Goal: Task Accomplishment & Management: Use online tool/utility

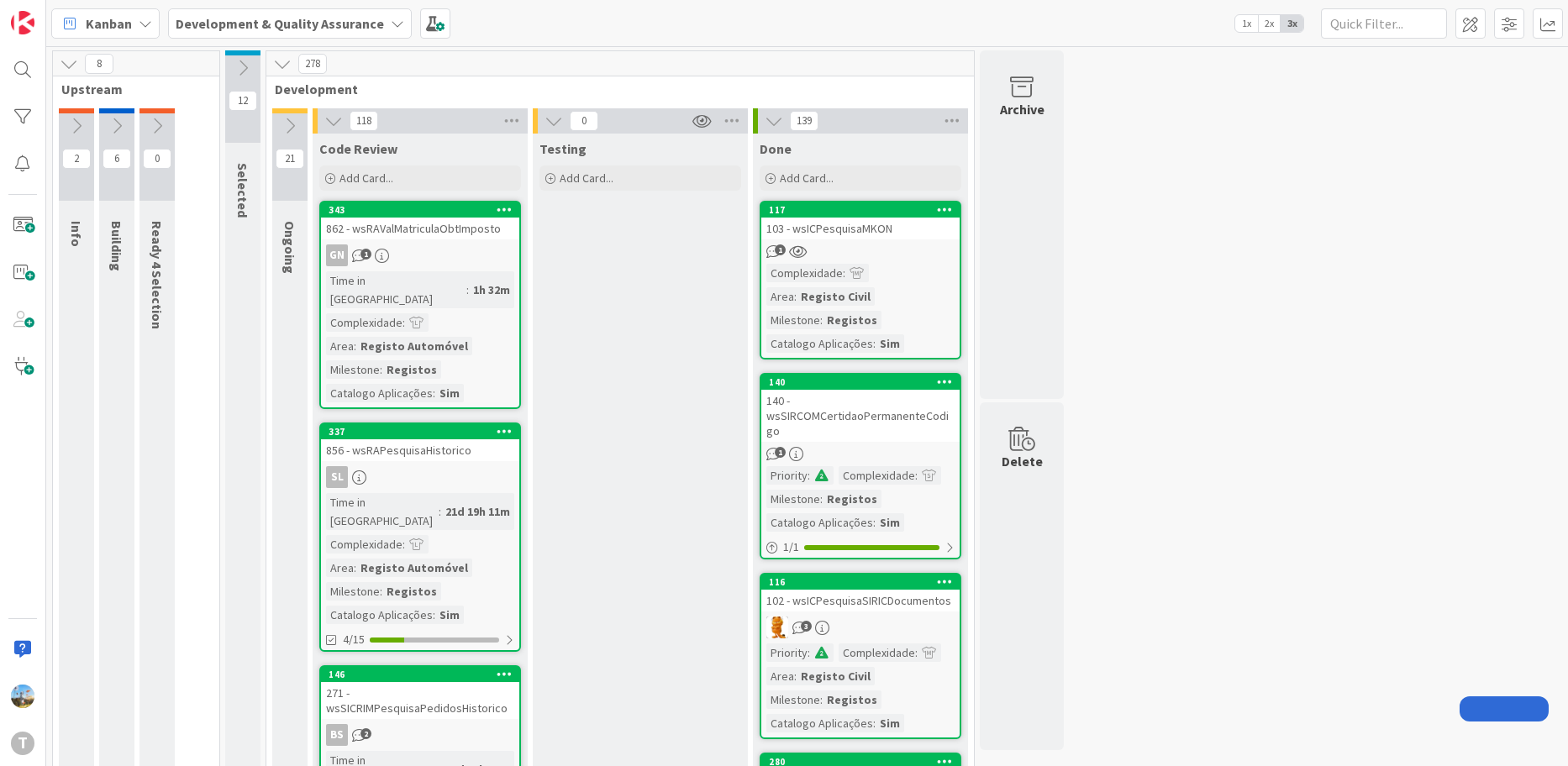
click at [1360, 32] on input "text" at bounding box center [1384, 23] width 126 height 30
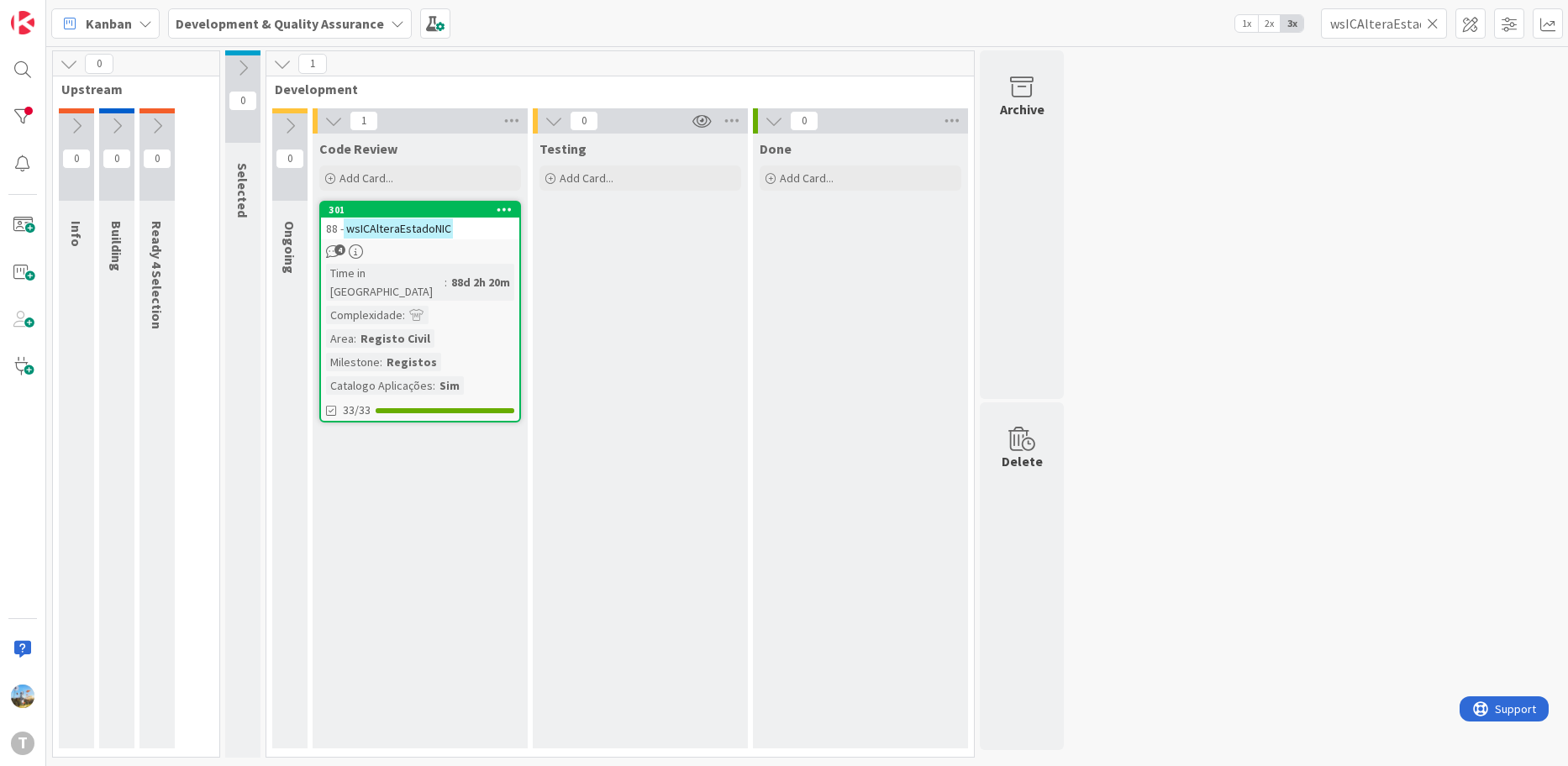
click at [1389, 41] on div "Kanban Development & Quality Assurance 1x 2x 3x wsICAlteraEstadoNIC" at bounding box center [806, 22] width 1521 height 46
click at [1390, 31] on input "wsICAlteraEstadoNIC" at bounding box center [1384, 23] width 126 height 30
paste input "RecebeCertObito"
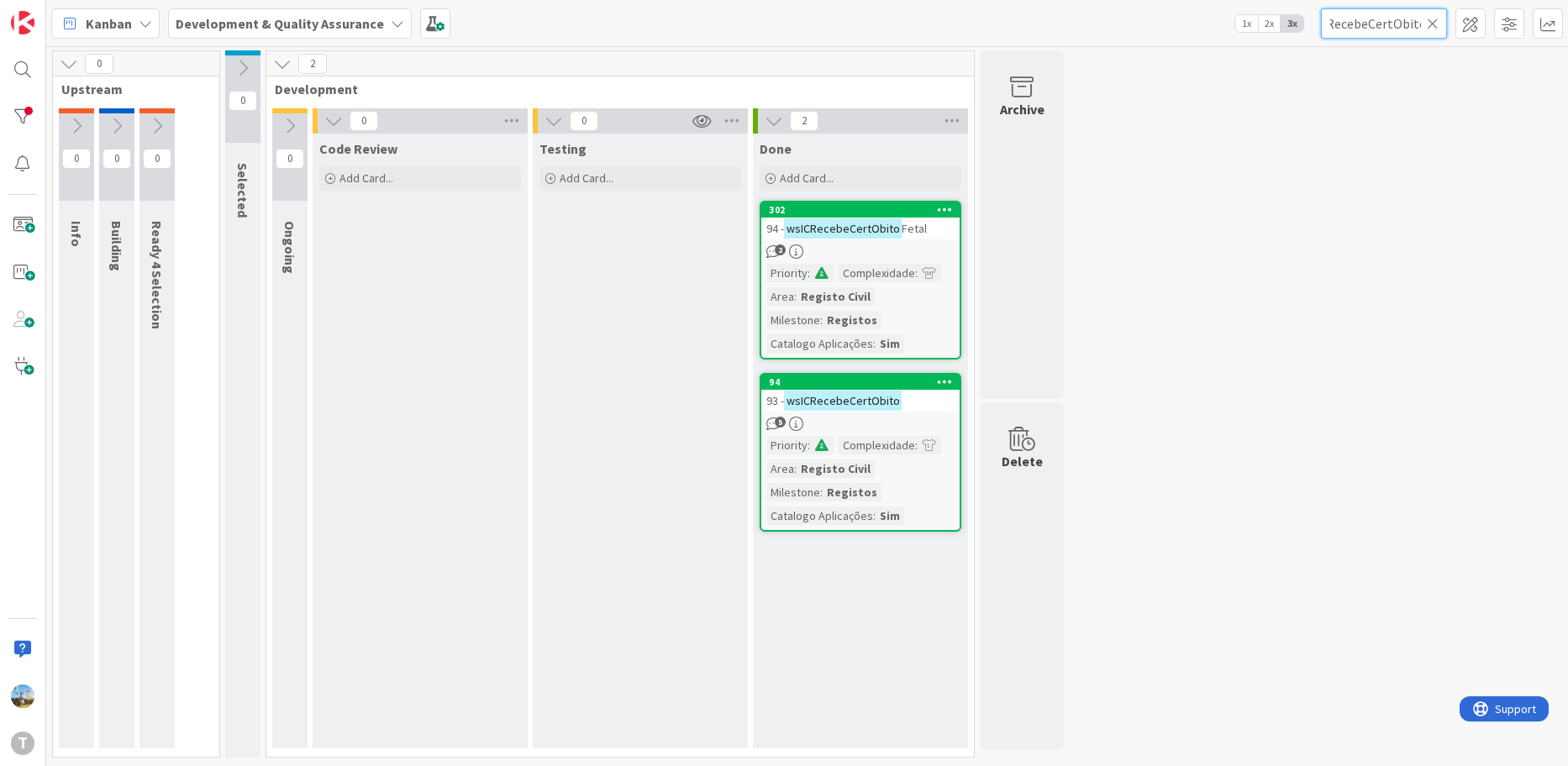
type input "wsICRecebeCertObito"
drag, startPoint x: 1453, startPoint y: 295, endPoint x: 1293, endPoint y: 309, distance: 160.6
click at [1453, 295] on div "0 Upstream 0 Info 0 Building 0 Ready 4 Selection 0 Selected 2 Development 0 Ong…" at bounding box center [806, 408] width 1514 height 716
click at [1437, 26] on icon at bounding box center [1432, 22] width 12 height 15
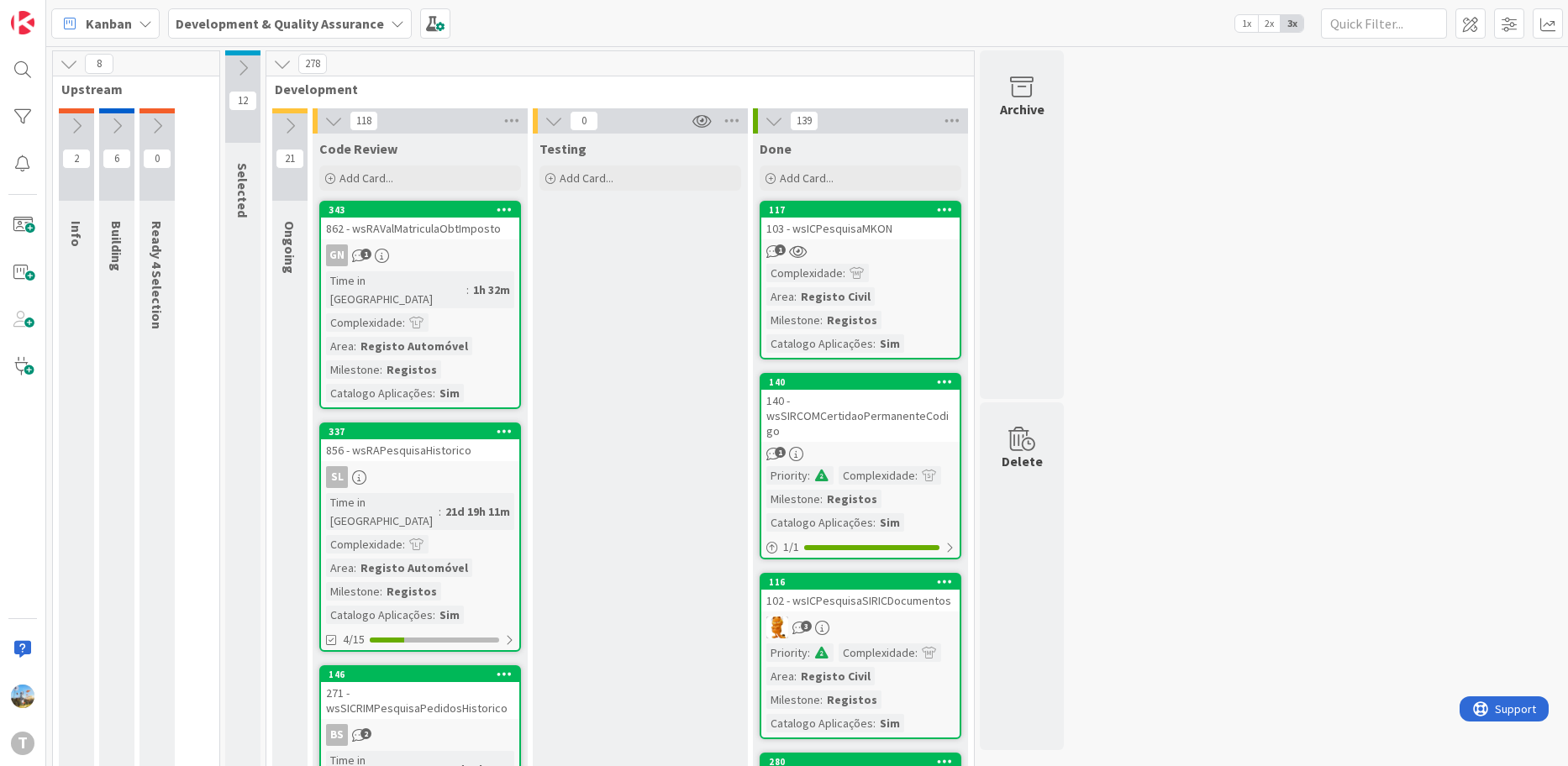
click at [245, 67] on icon at bounding box center [242, 67] width 18 height 18
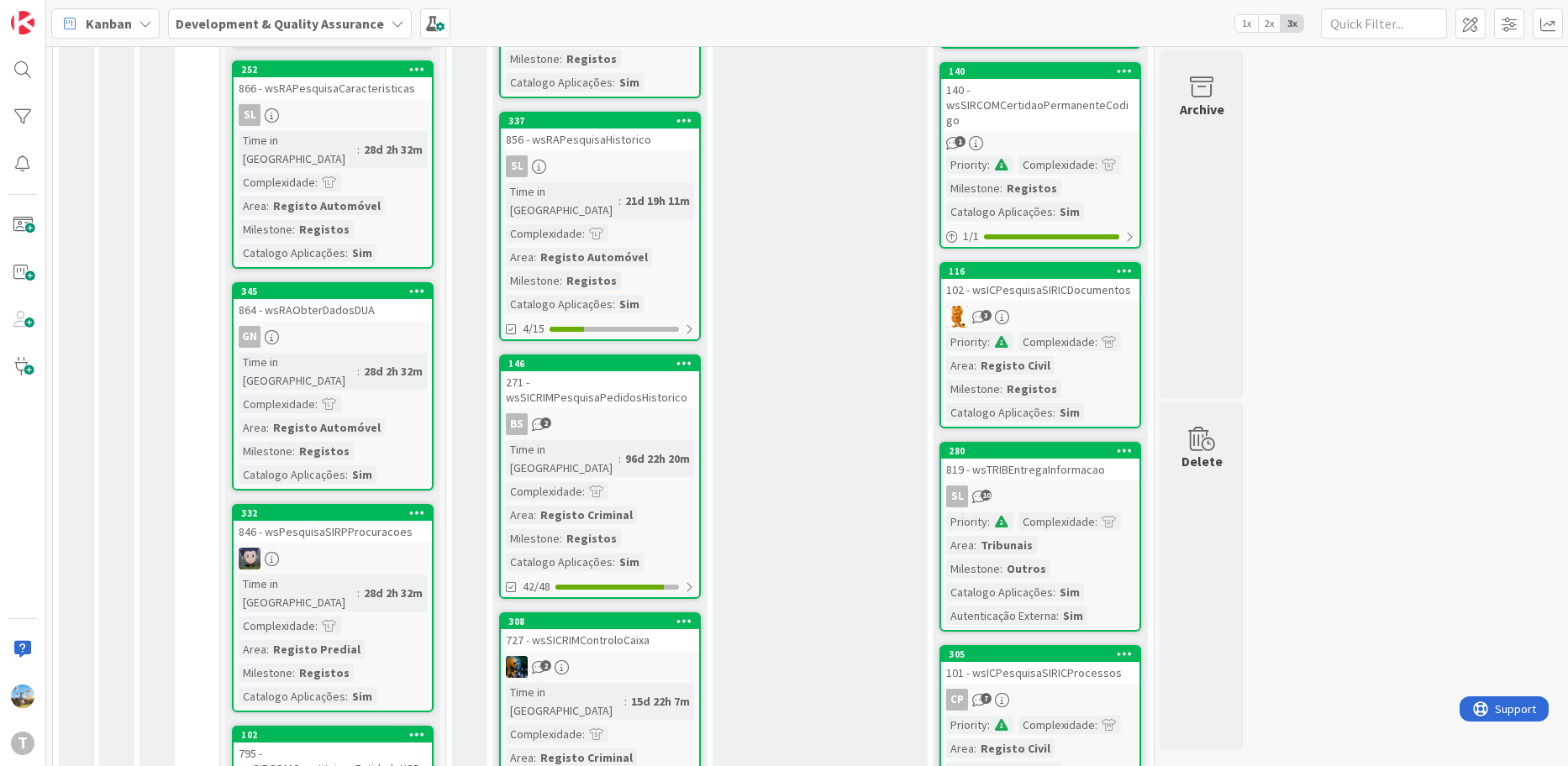
scroll to position [336, 0]
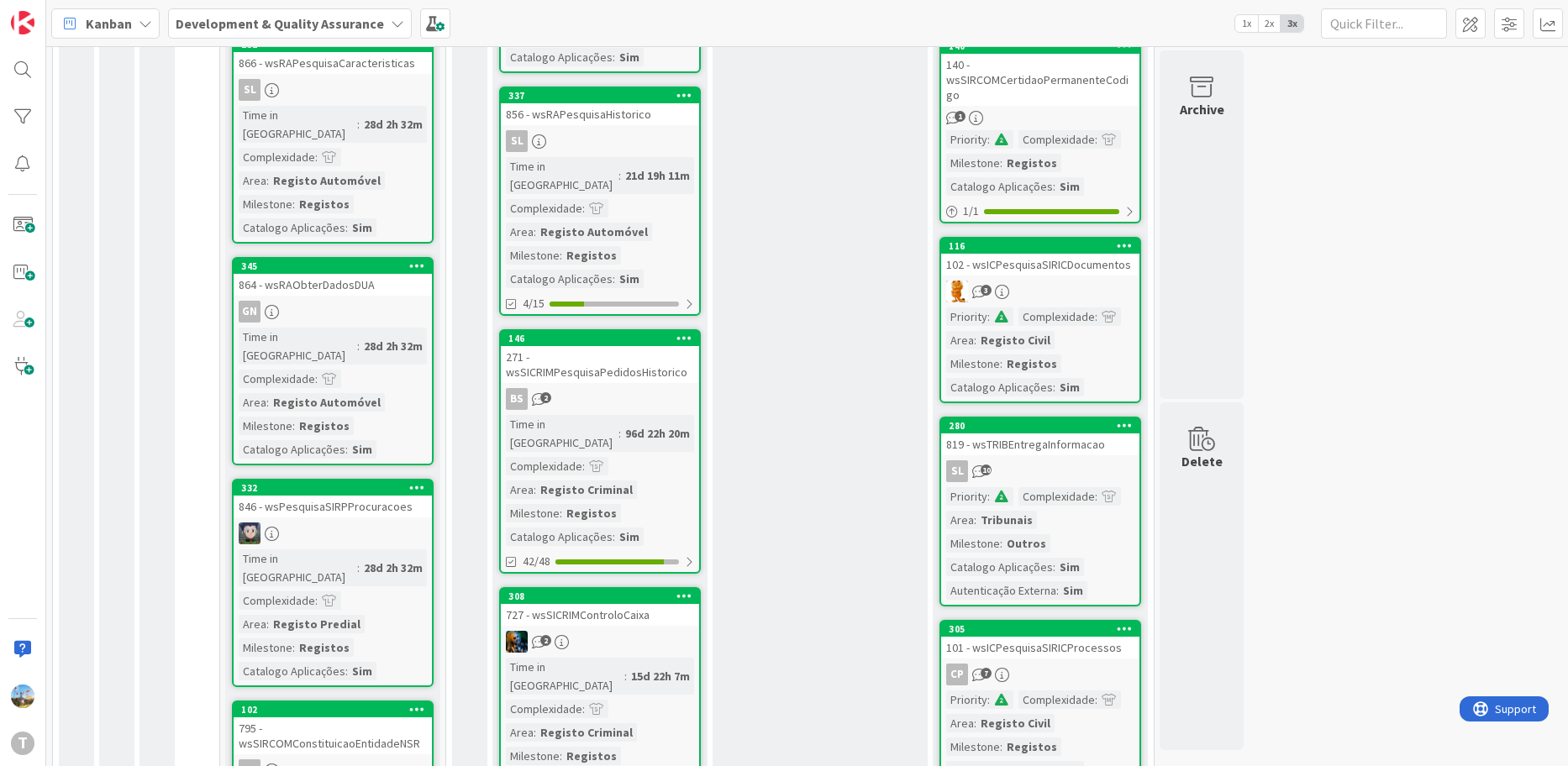
click at [352, 522] on div at bounding box center [332, 533] width 198 height 22
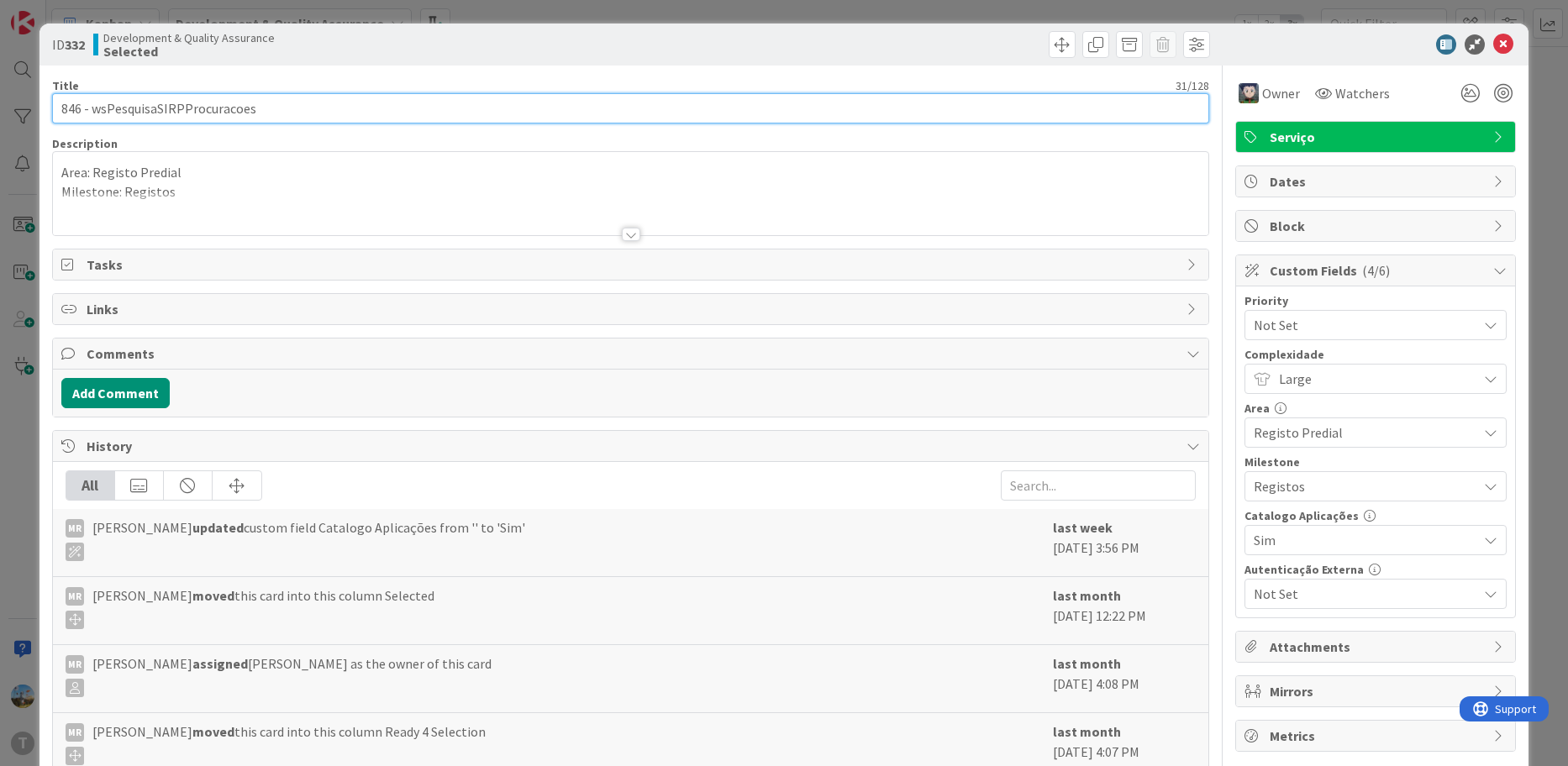
drag, startPoint x: 281, startPoint y: 112, endPoint x: 92, endPoint y: 103, distance: 189.2
click at [92, 103] on input "846 - wsPesquisaSIRPProcuracoes" at bounding box center [630, 108] width 1158 height 30
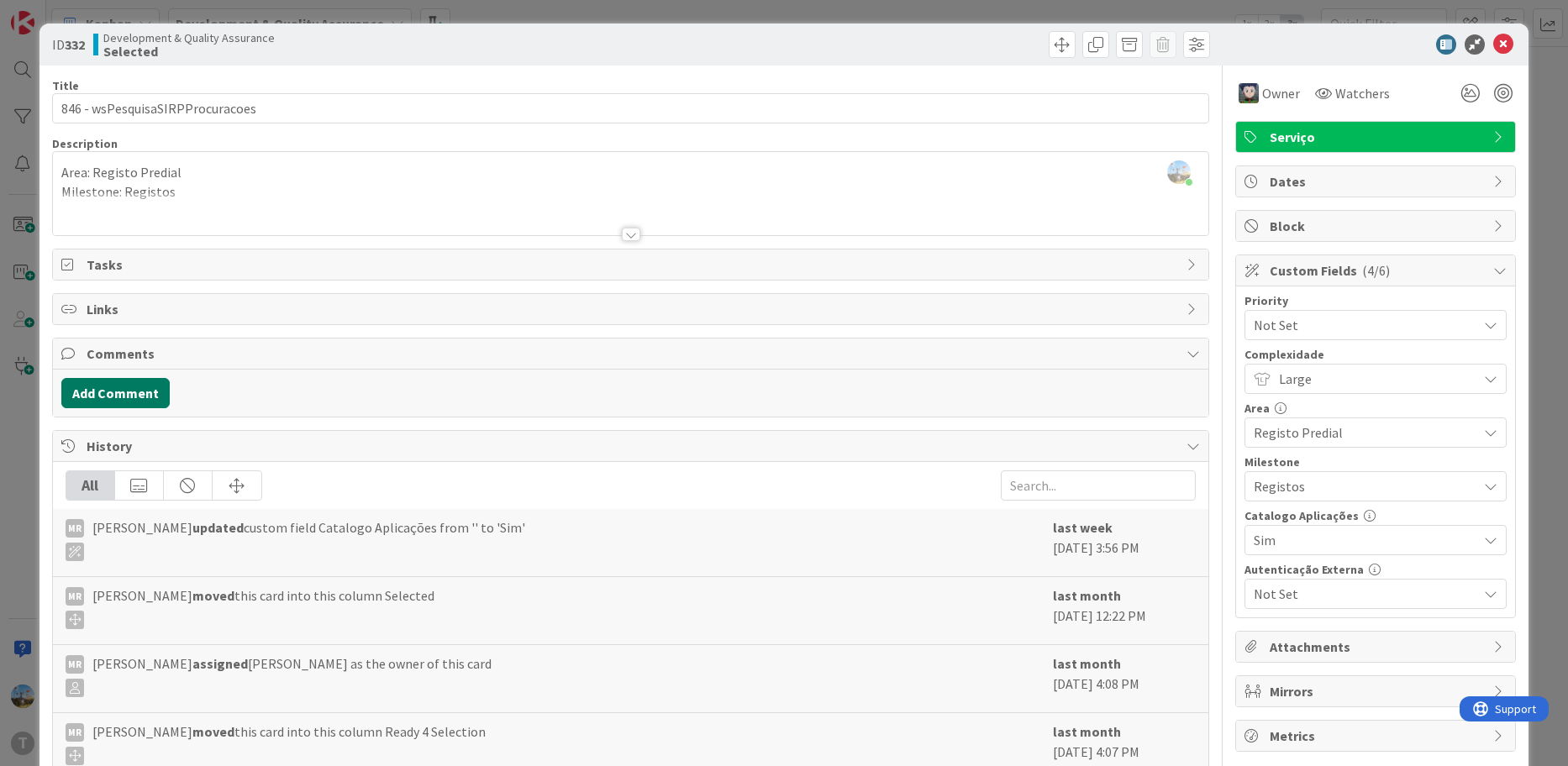
click at [120, 391] on button "Add Comment" at bounding box center [115, 393] width 108 height 30
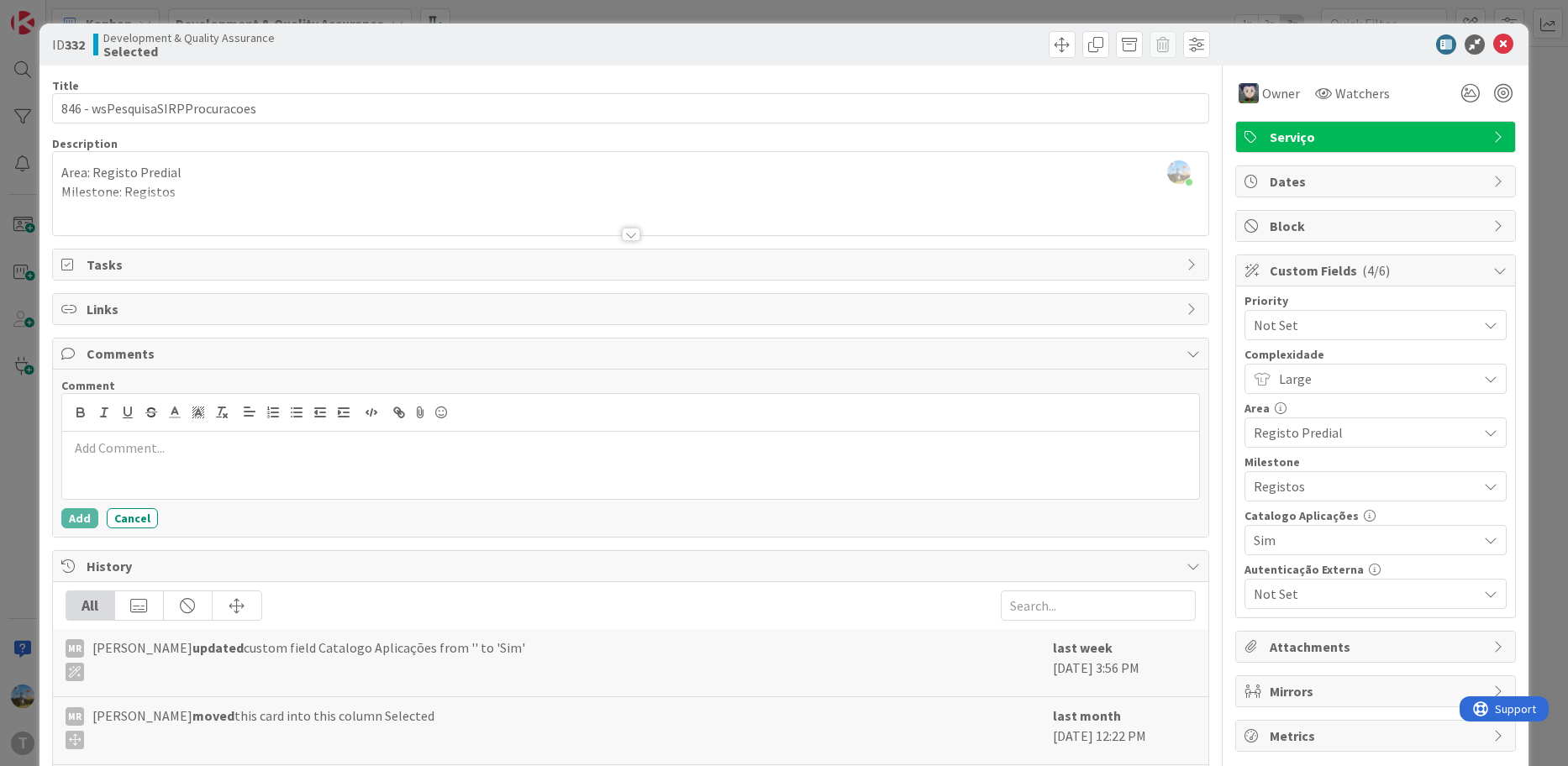
click at [333, 451] on p at bounding box center [631, 448] width 1124 height 19
click at [78, 520] on button "Add" at bounding box center [80, 518] width 37 height 20
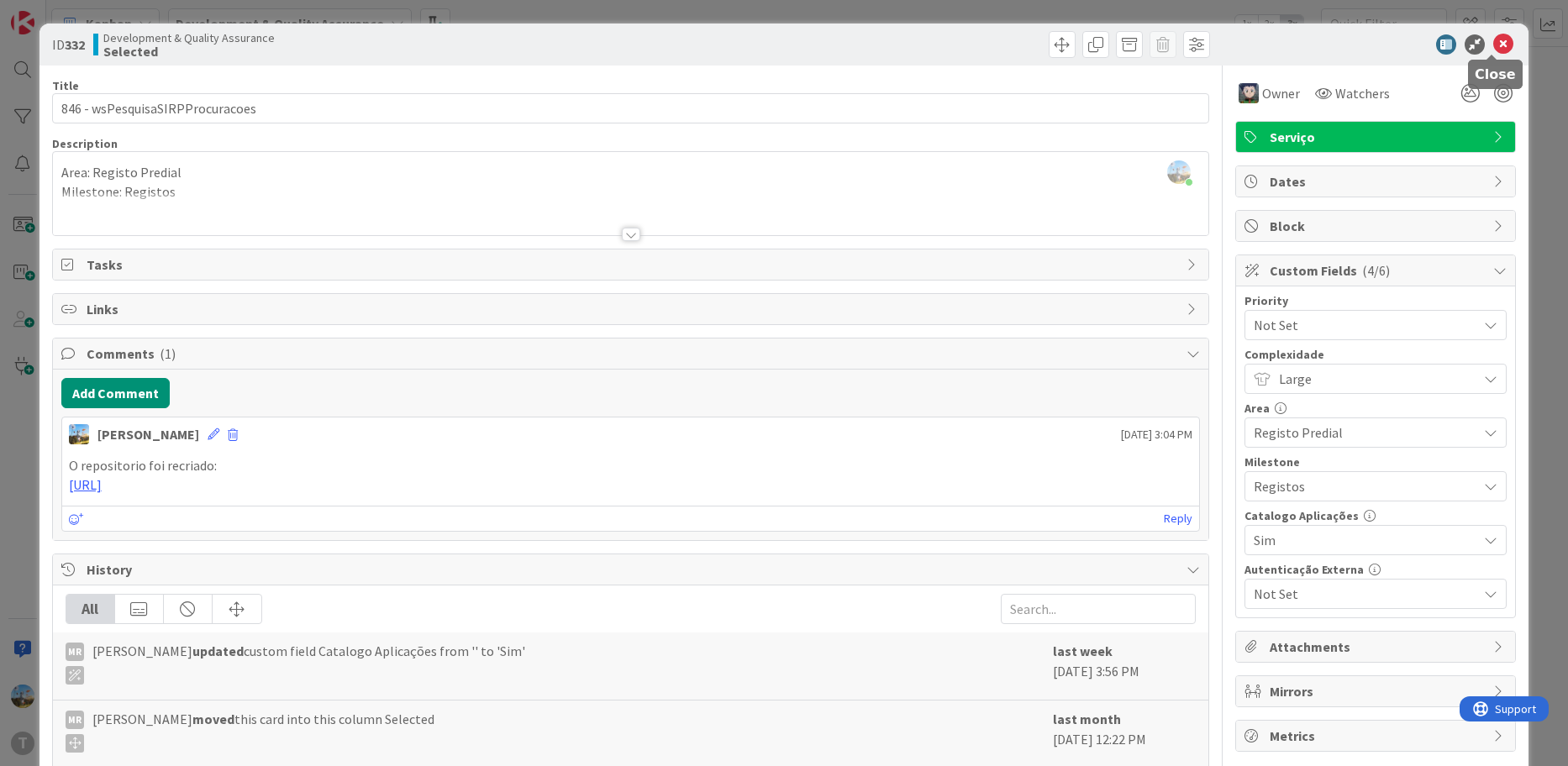
click at [1493, 41] on icon at bounding box center [1502, 44] width 20 height 20
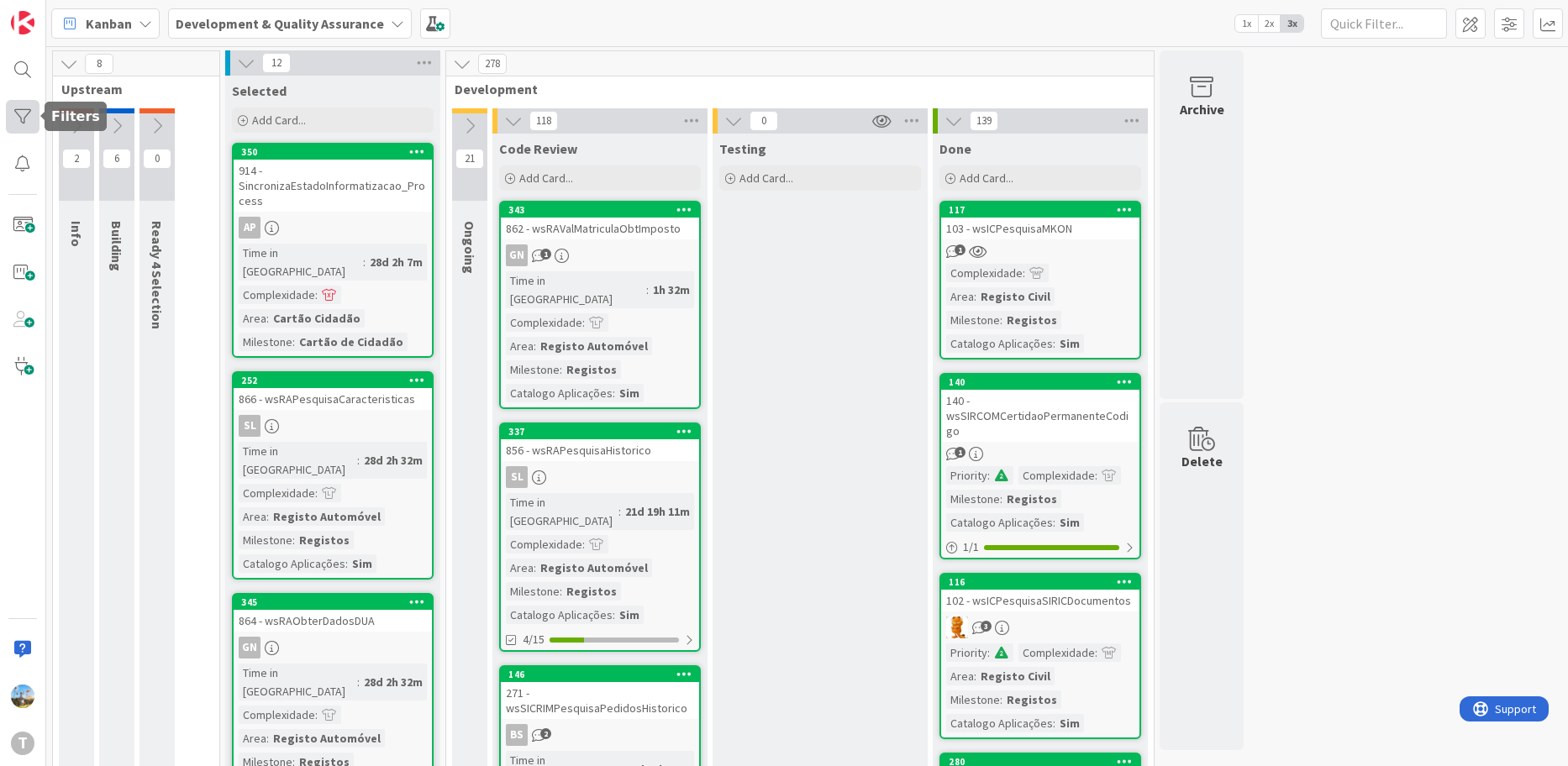
click at [26, 124] on div at bounding box center [22, 117] width 34 height 34
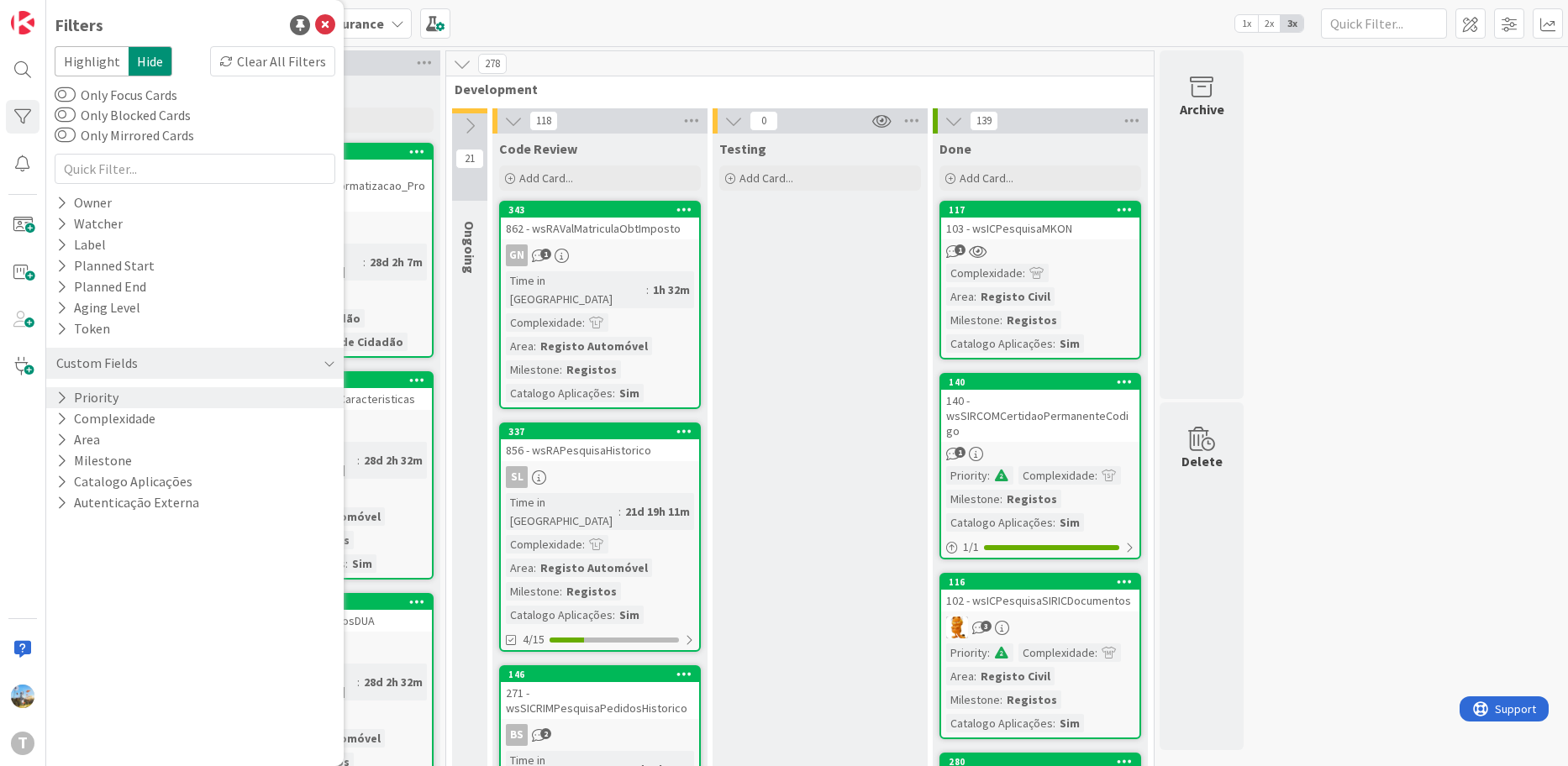
click at [136, 395] on div "Priority" at bounding box center [195, 398] width 298 height 21
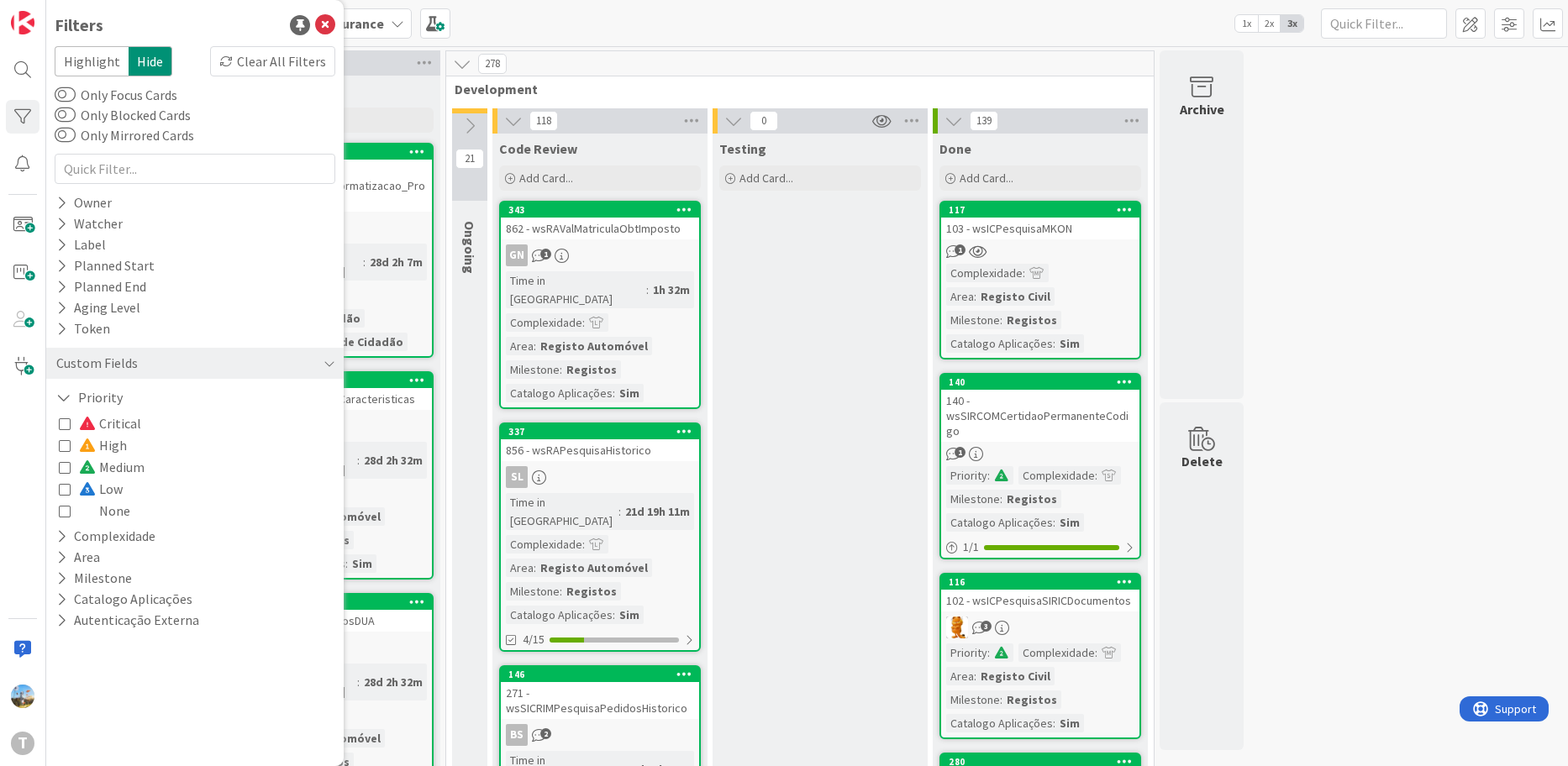
click at [122, 427] on span "Critical" at bounding box center [110, 423] width 62 height 22
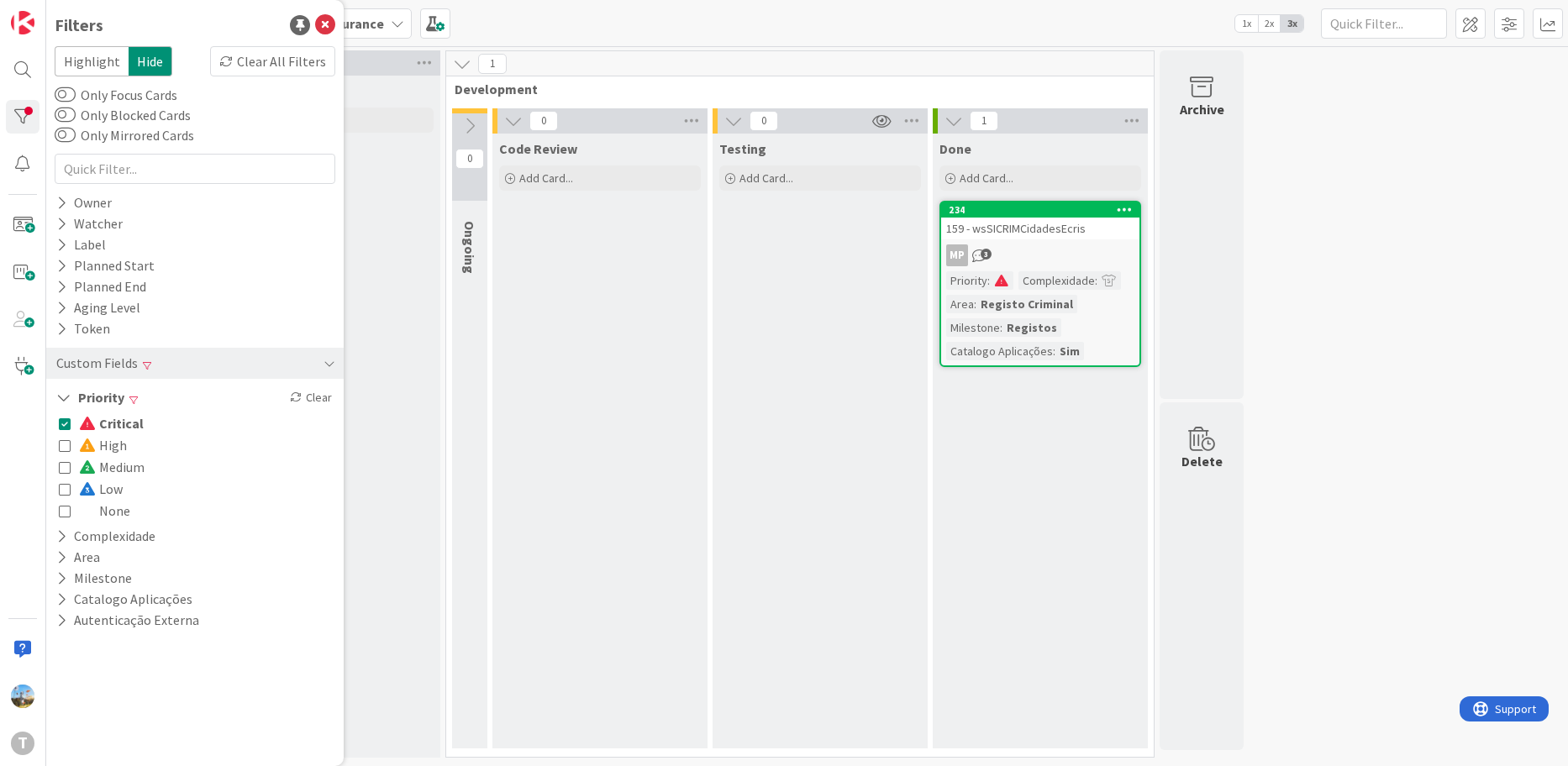
click at [792, 401] on div "Testing Add Card..." at bounding box center [820, 440] width 215 height 615
